Goal: Task Accomplishment & Management: Manage account settings

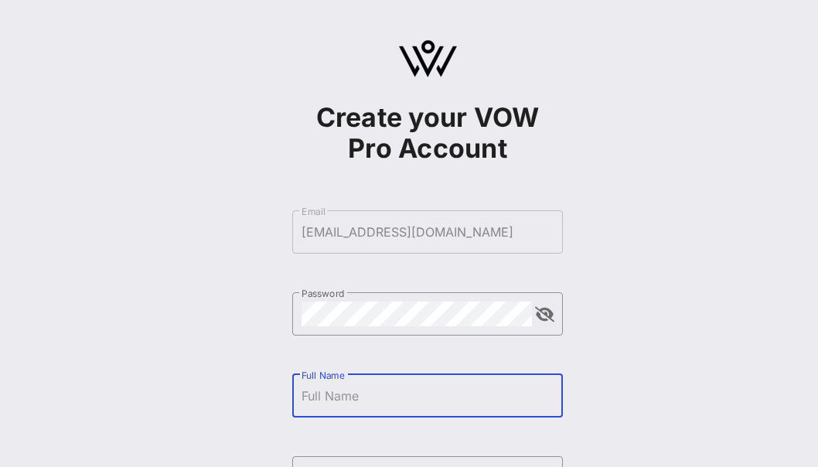
click at [366, 391] on input "Full Name" at bounding box center [427, 395] width 252 height 25
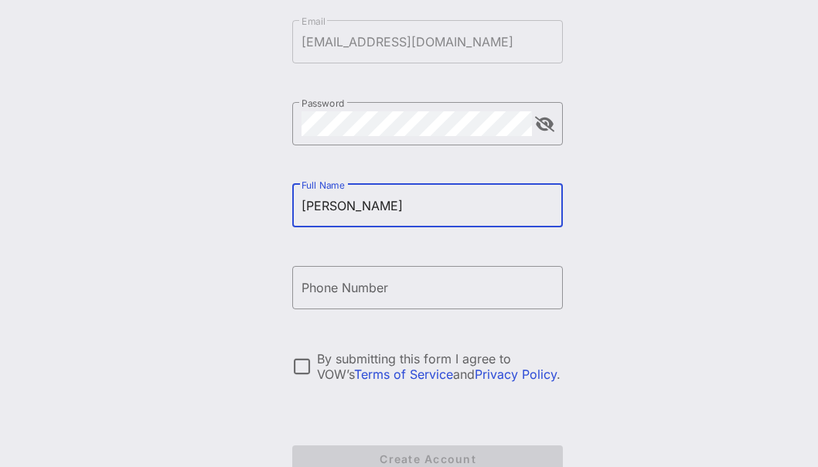
scroll to position [233, 0]
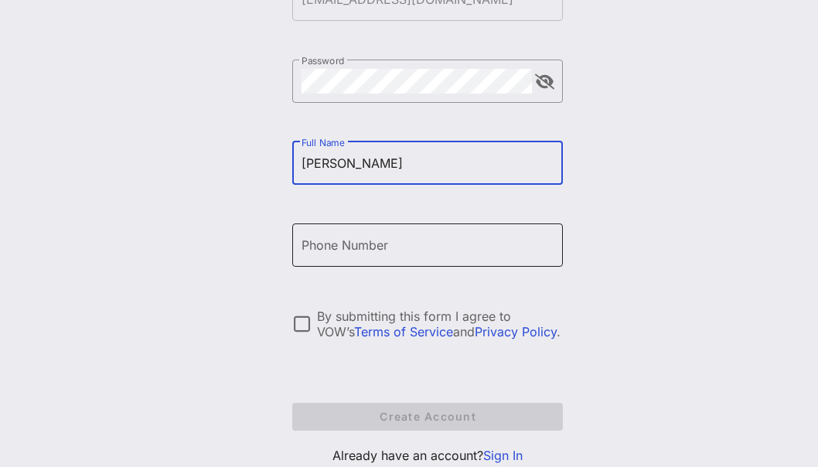
type input "[PERSON_NAME]"
click at [325, 248] on input "Phone Number" at bounding box center [427, 245] width 252 height 25
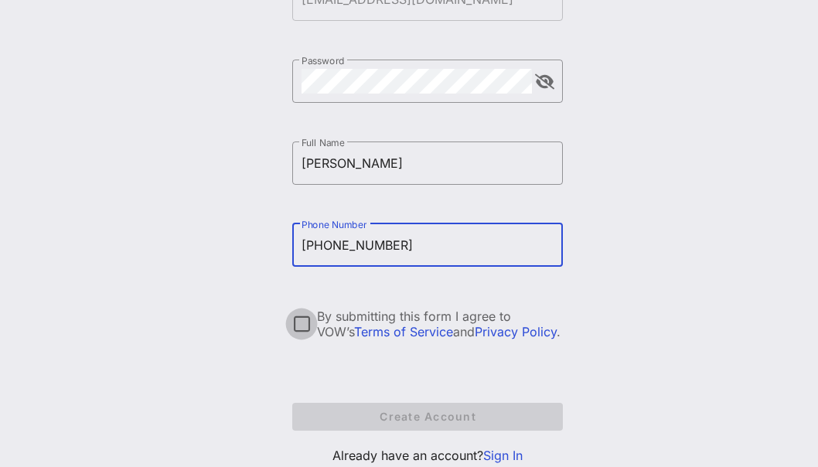
type input "[PHONE_NUMBER]"
click at [298, 326] on div at bounding box center [301, 324] width 26 height 26
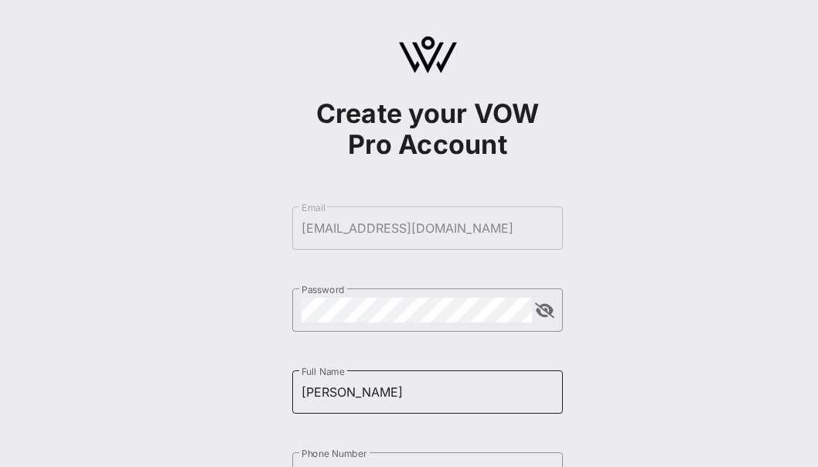
scroll to position [0, 0]
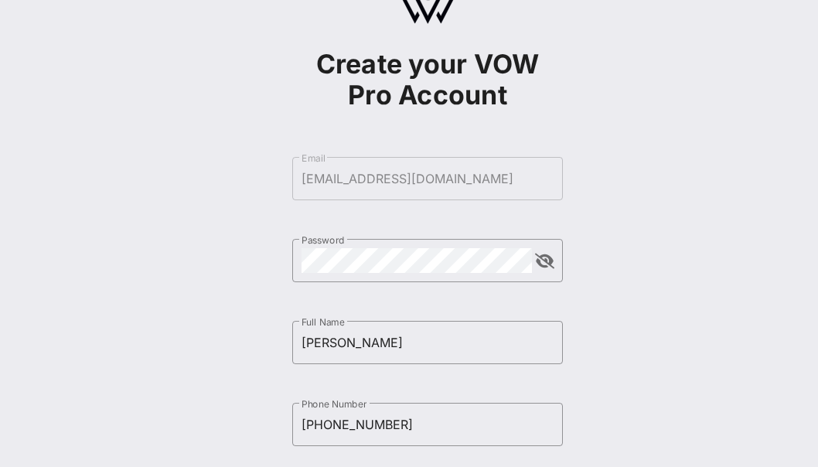
click at [373, 167] on form "​ Email [EMAIL_ADDRESS][DOMAIN_NAME] ​ Password ​ Full Name [PERSON_NAME] ​ Pho…" at bounding box center [427, 383] width 271 height 484
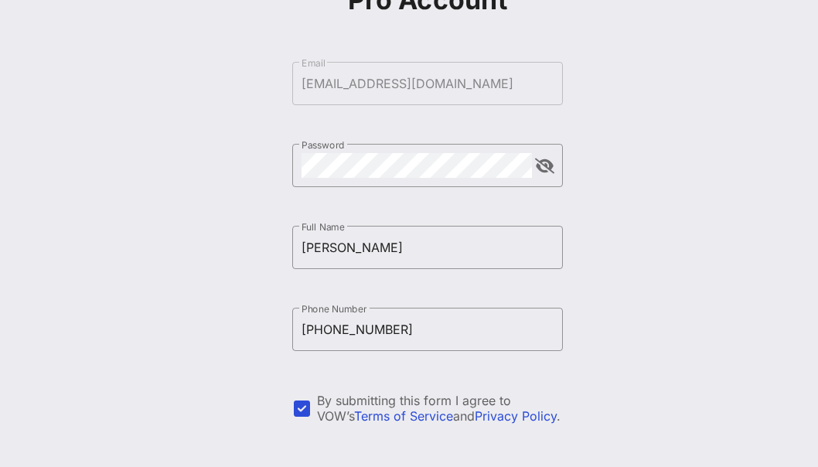
scroll to position [283, 0]
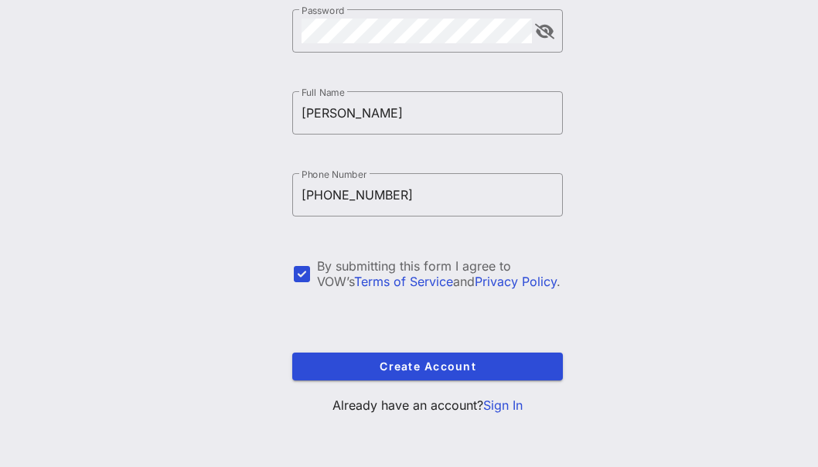
click at [514, 405] on link "Sign In" at bounding box center [502, 404] width 39 height 15
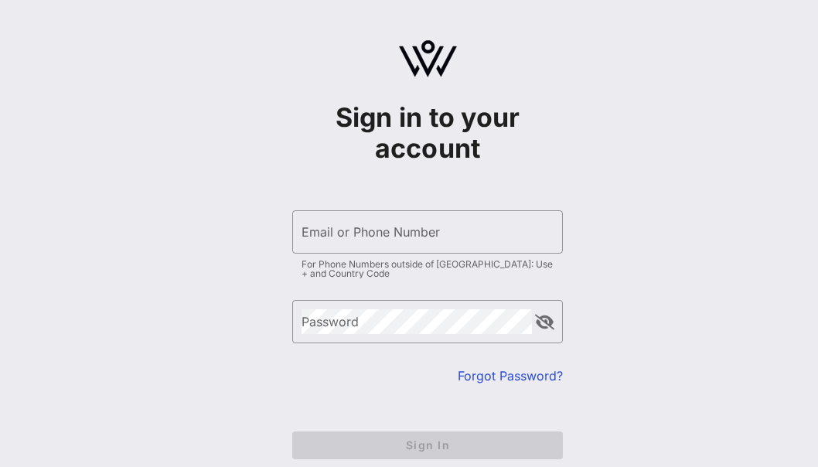
click at [438, 255] on div "​ Email or Phone Number For Phone Numbers outside of [GEOGRAPHIC_DATA]: Use + a…" at bounding box center [427, 247] width 271 height 74
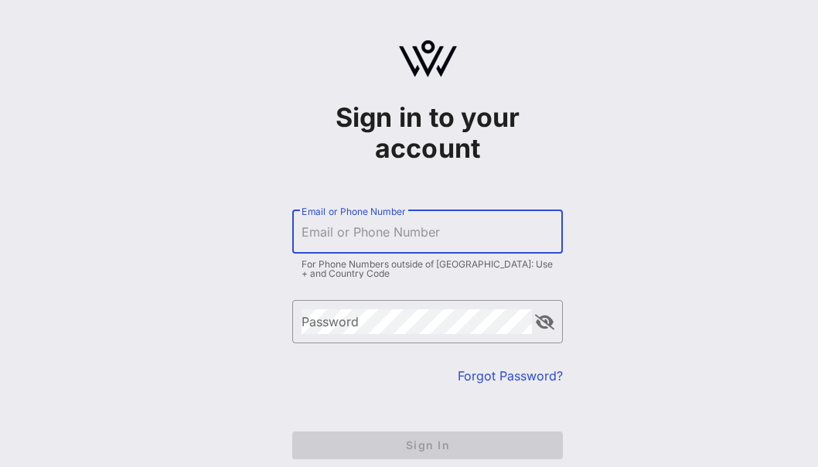
click at [428, 233] on input "Email or Phone Number" at bounding box center [427, 232] width 252 height 25
type input "[PHONE_NUMBER]"
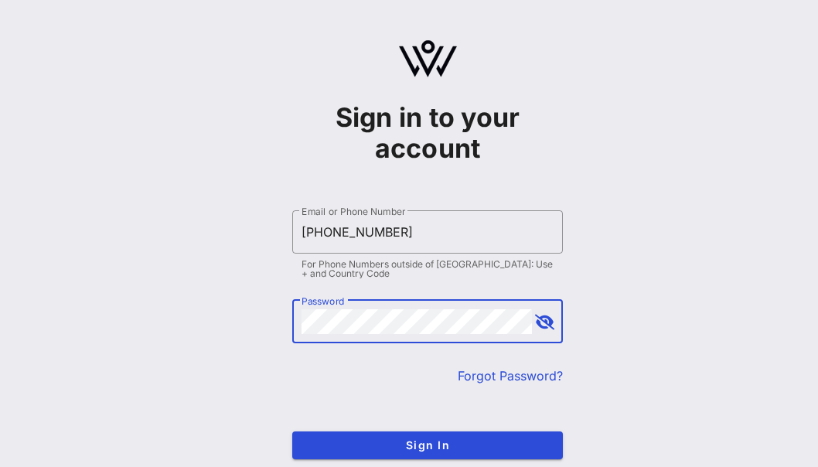
click at [292, 431] on button "Sign In" at bounding box center [427, 445] width 271 height 28
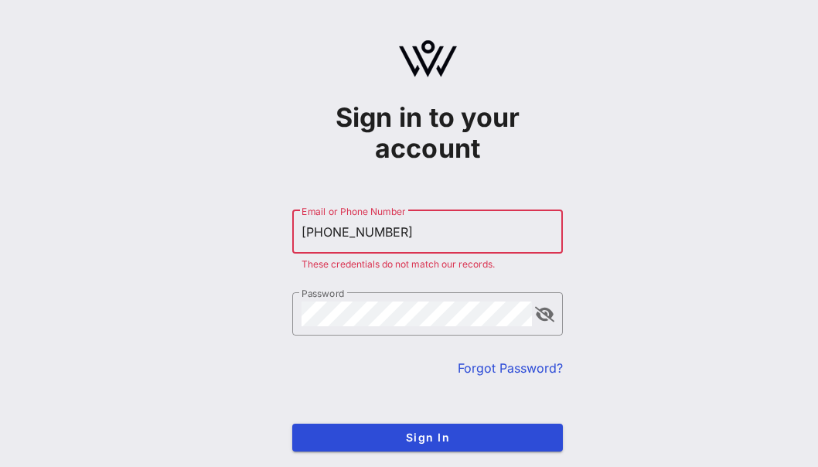
drag, startPoint x: 400, startPoint y: 226, endPoint x: 192, endPoint y: 232, distance: 208.0
click at [192, 232] on div "Sign in to your account ​ Email or Phone Number [PHONE_NUMBER] These credential…" at bounding box center [427, 269] width 781 height 538
type input "[EMAIL_ADDRESS][DOMAIN_NAME]"
click at [322, 421] on form "​ Email or Phone Number [EMAIL_ADDRESS][DOMAIN_NAME] These credentials do not m…" at bounding box center [427, 331] width 271 height 272
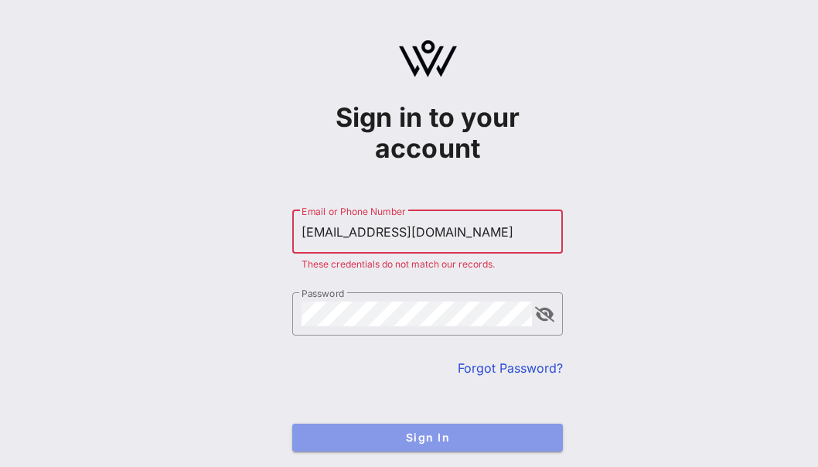
click at [329, 446] on button "Sign In" at bounding box center [427, 438] width 271 height 28
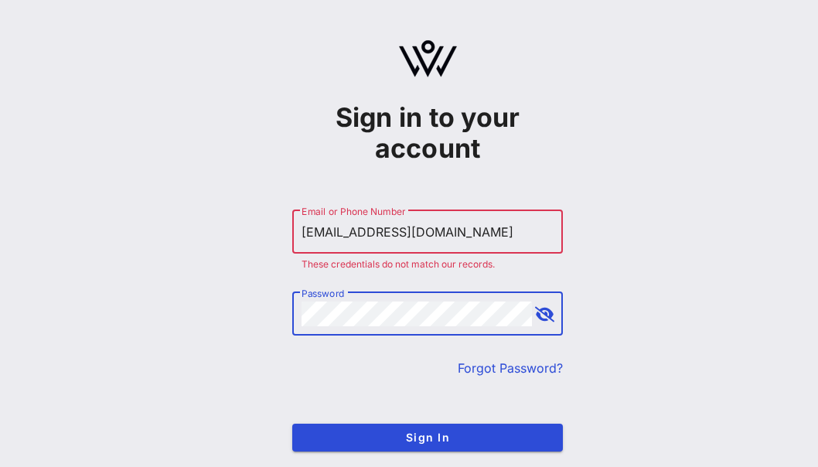
click at [535, 331] on div "​ Password" at bounding box center [427, 313] width 271 height 43
click at [546, 316] on button "append icon" at bounding box center [544, 314] width 19 height 15
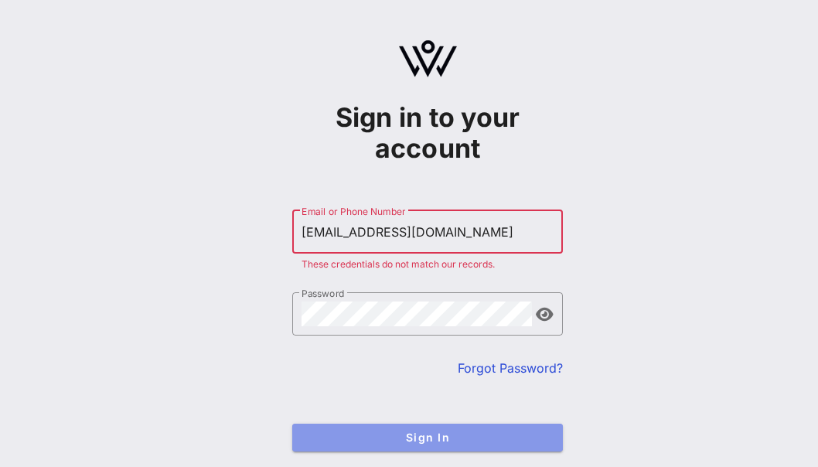
click at [390, 438] on span "Sign In" at bounding box center [428, 437] width 246 height 13
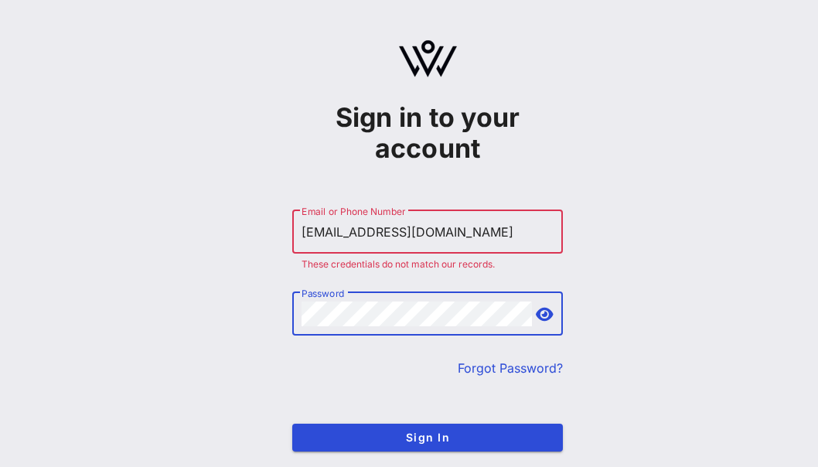
click at [189, 305] on div "Sign in to your account ​ Email or Phone Number [PERSON_NAME][EMAIL_ADDRESS][DO…" at bounding box center [427, 269] width 781 height 538
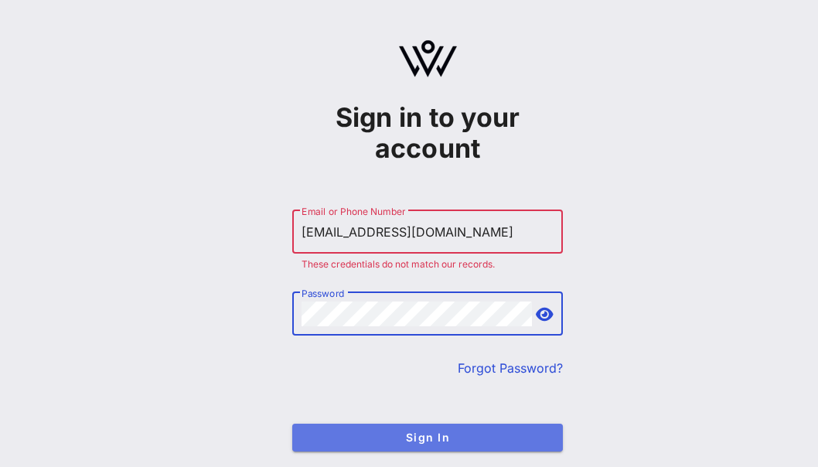
click at [337, 429] on button "Sign In" at bounding box center [427, 438] width 271 height 28
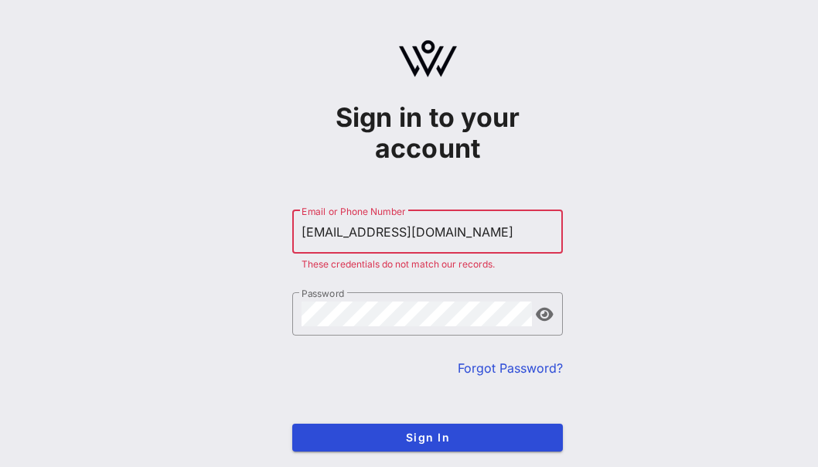
click at [443, 220] on input "[EMAIL_ADDRESS][DOMAIN_NAME]" at bounding box center [427, 232] width 252 height 25
click at [434, 226] on input "[EMAIL_ADDRESS][DOMAIN_NAME]" at bounding box center [427, 232] width 252 height 25
click at [501, 363] on link "Forgot Password?" at bounding box center [510, 367] width 105 height 15
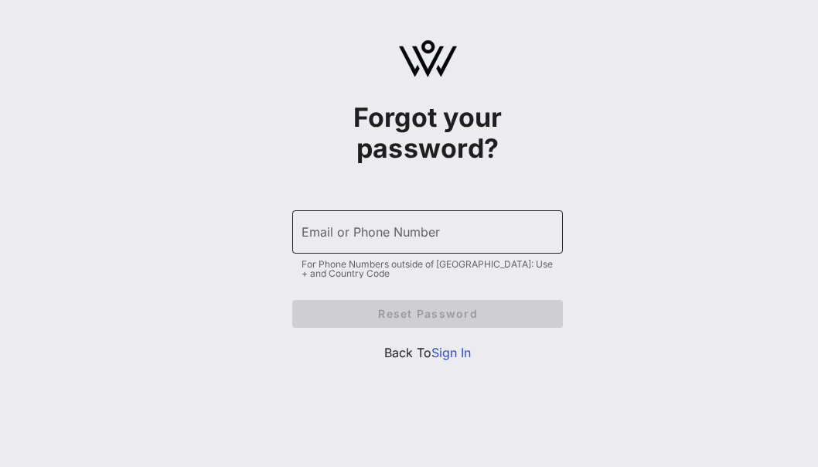
click at [464, 217] on div "Email or Phone Number" at bounding box center [427, 231] width 252 height 43
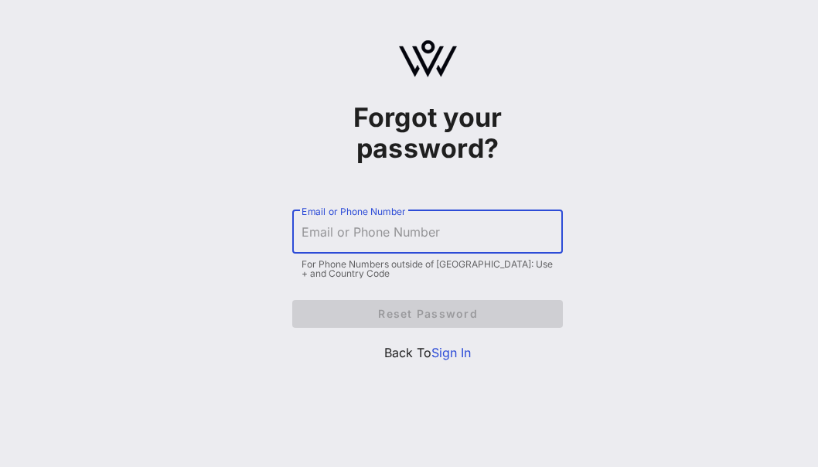
click at [465, 229] on input "Email or Phone Number" at bounding box center [427, 232] width 252 height 25
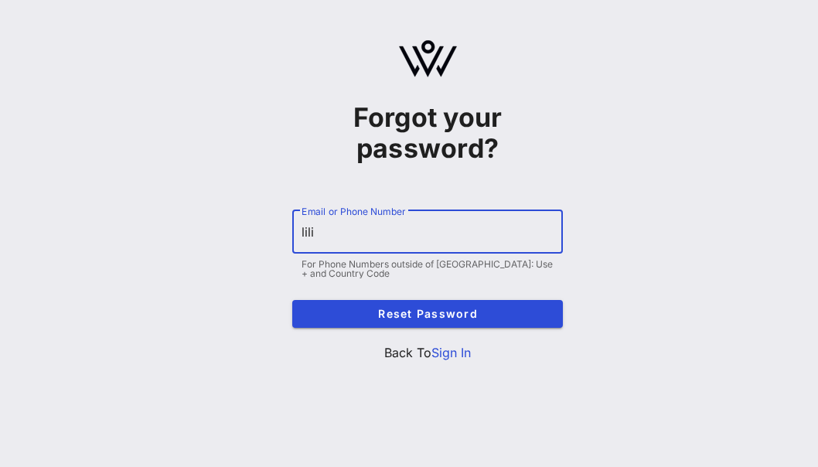
type input "lili"
